Goal: Navigation & Orientation: Find specific page/section

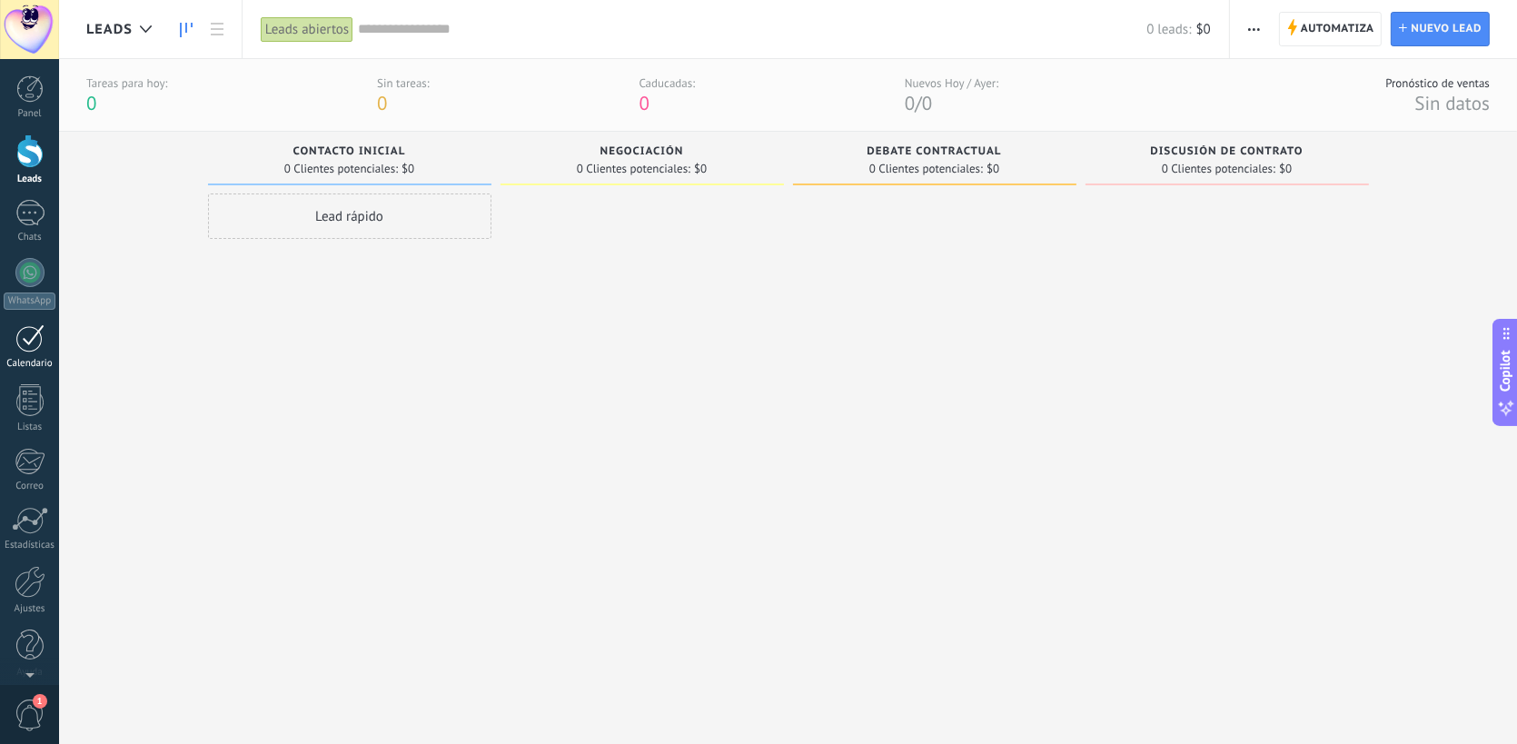
click at [22, 345] on div at bounding box center [29, 338] width 29 height 28
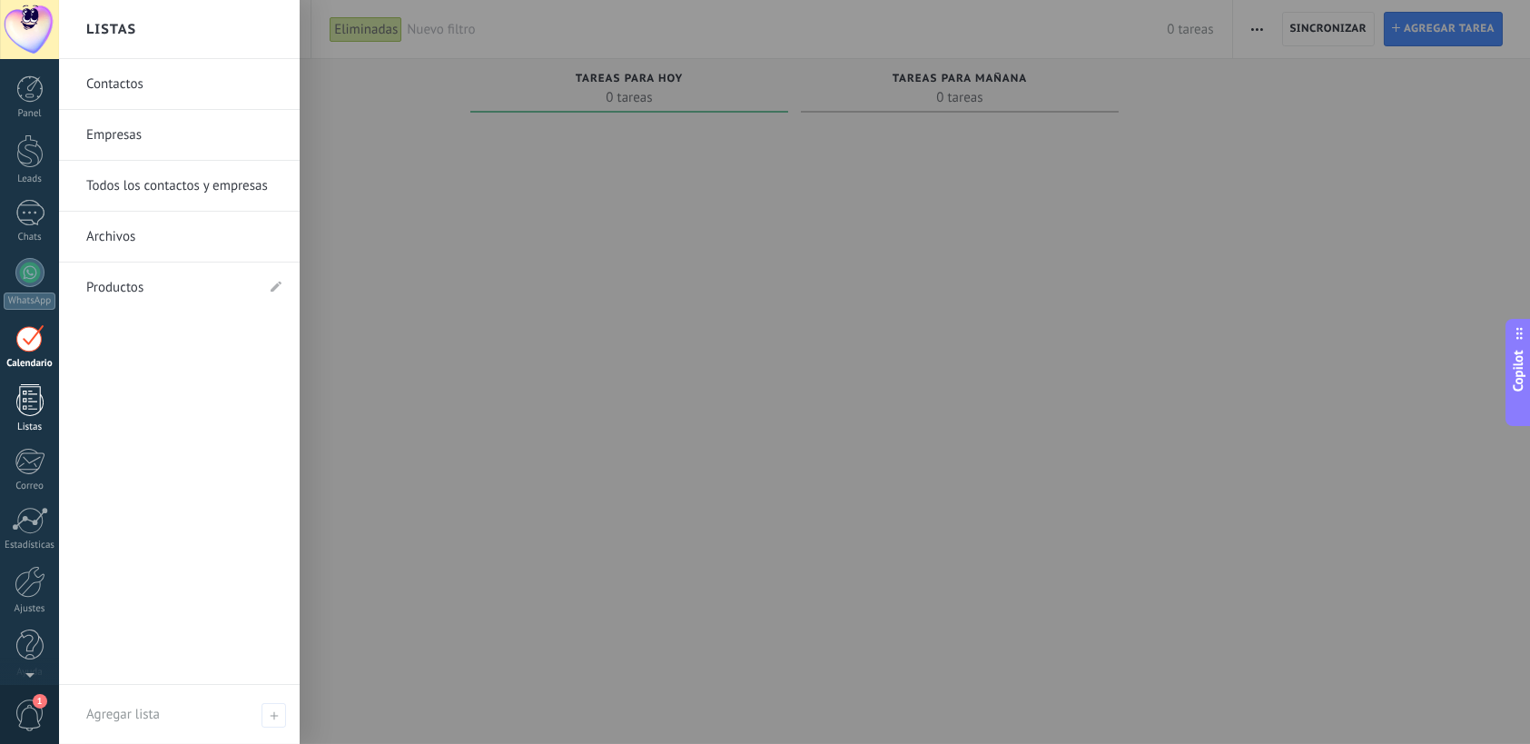
click at [35, 401] on div at bounding box center [29, 400] width 27 height 32
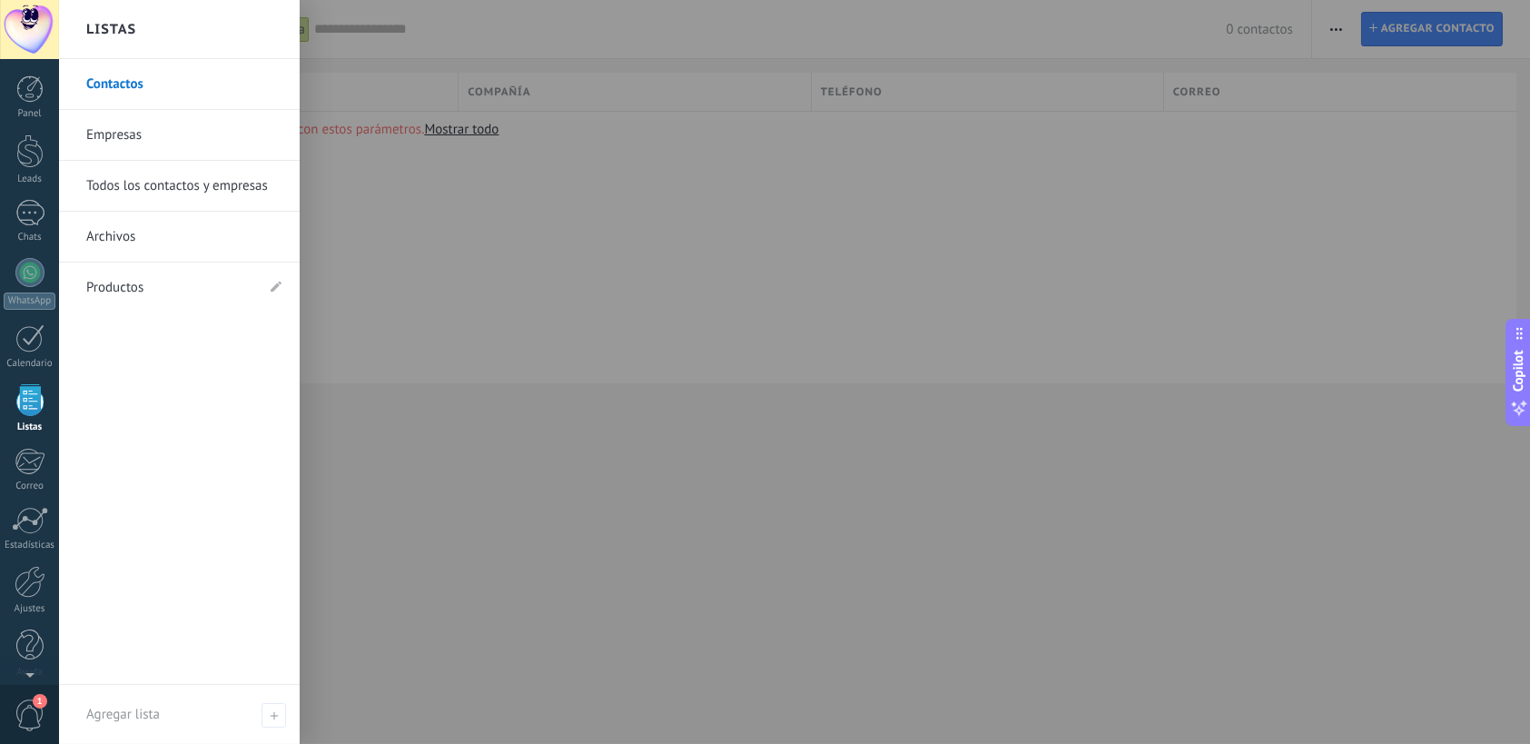
click at [96, 240] on link "Archivos" at bounding box center [183, 237] width 195 height 51
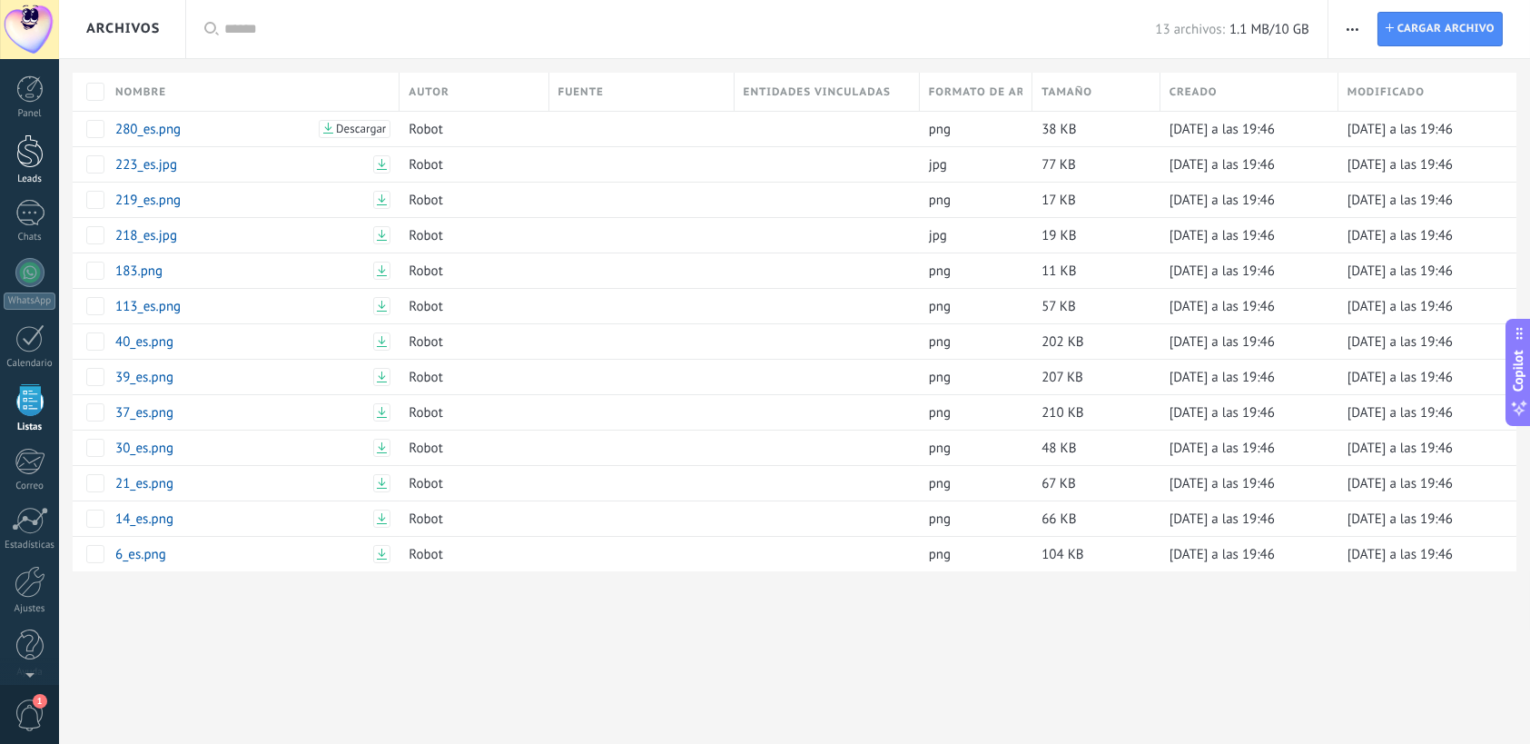
click at [33, 147] on div at bounding box center [29, 151] width 27 height 34
